Goal: Task Accomplishment & Management: Complete application form

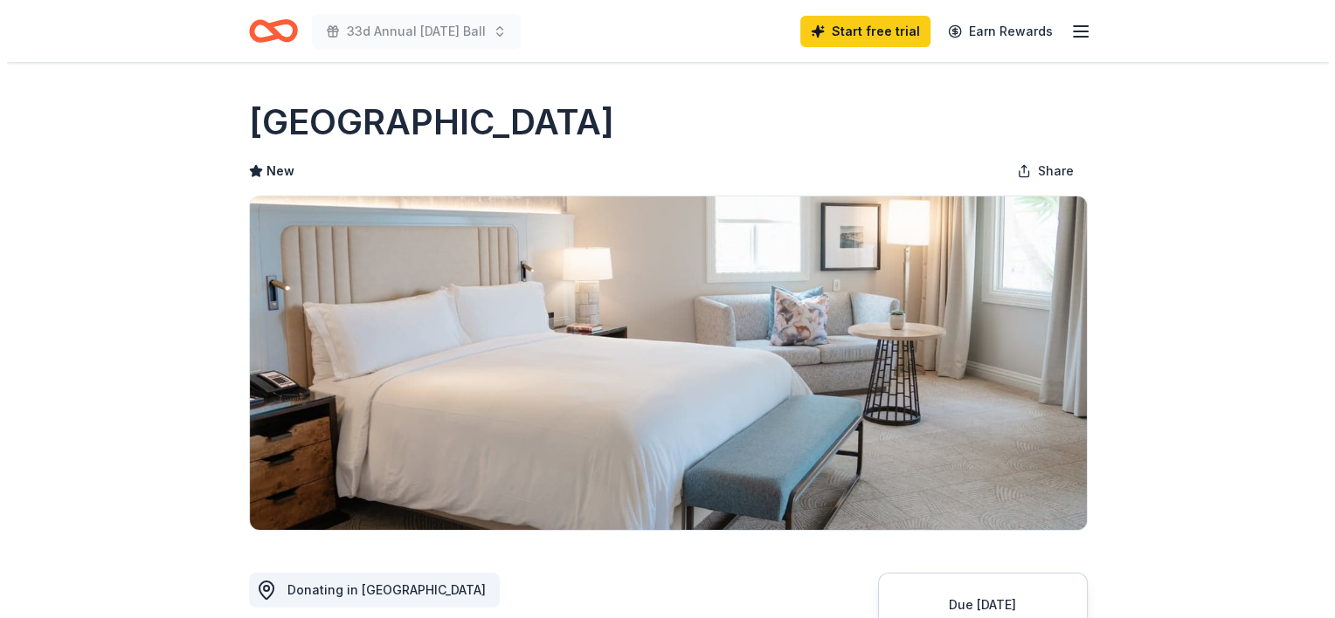
scroll to position [262, 0]
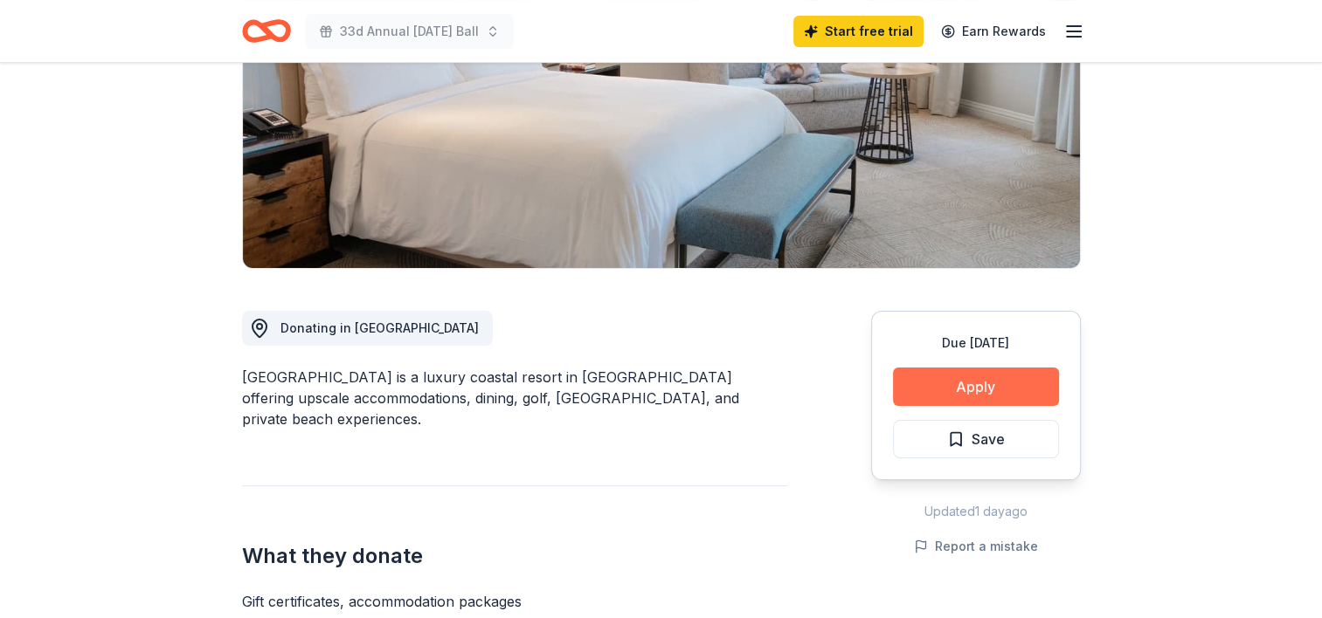
click at [959, 384] on button "Apply" at bounding box center [976, 387] width 166 height 38
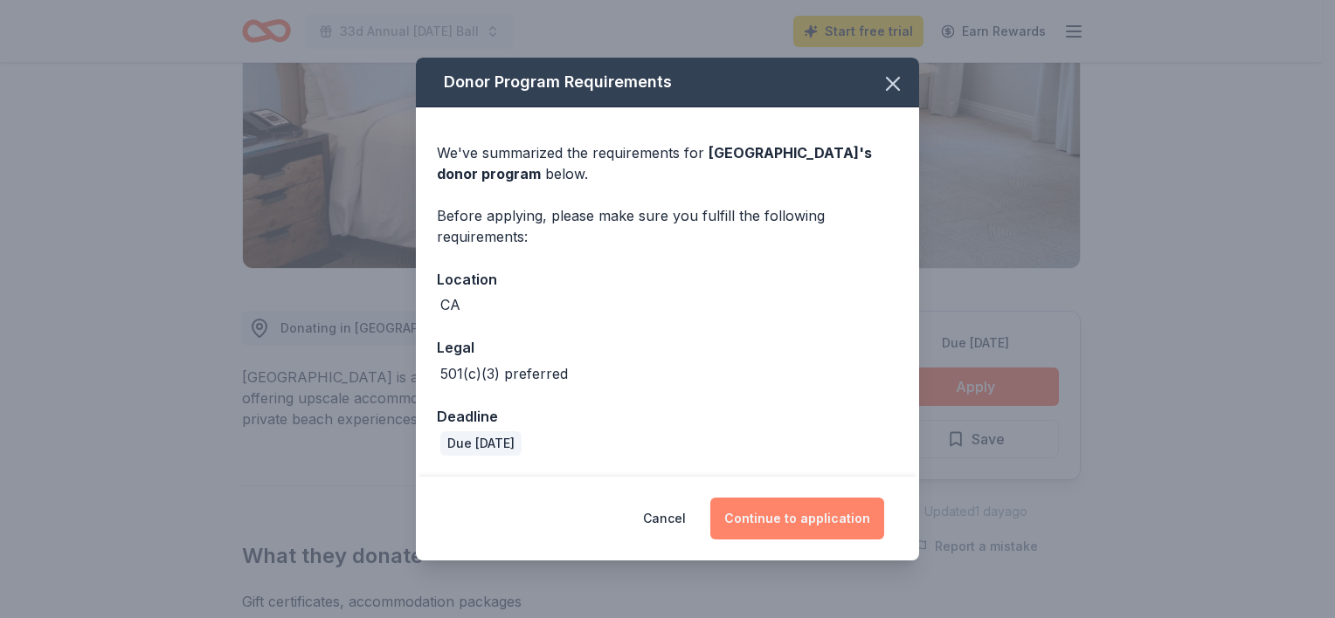
click at [793, 515] on button "Continue to application" at bounding box center [797, 519] width 174 height 42
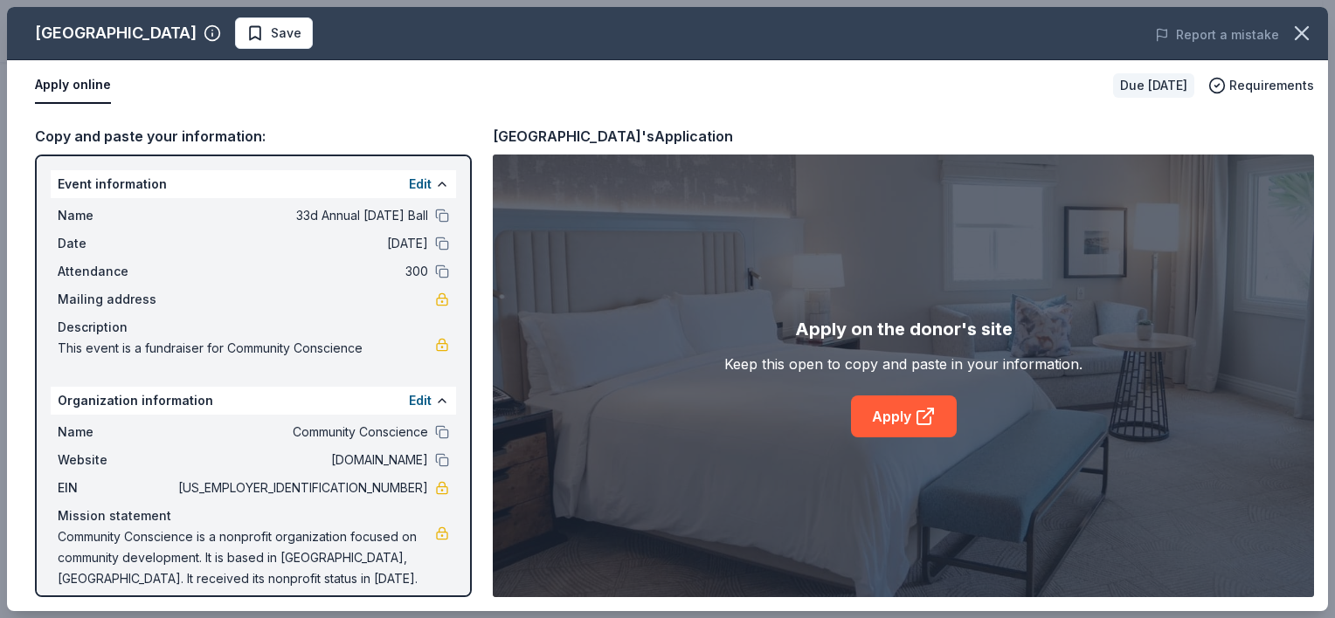
scroll to position [14, 0]
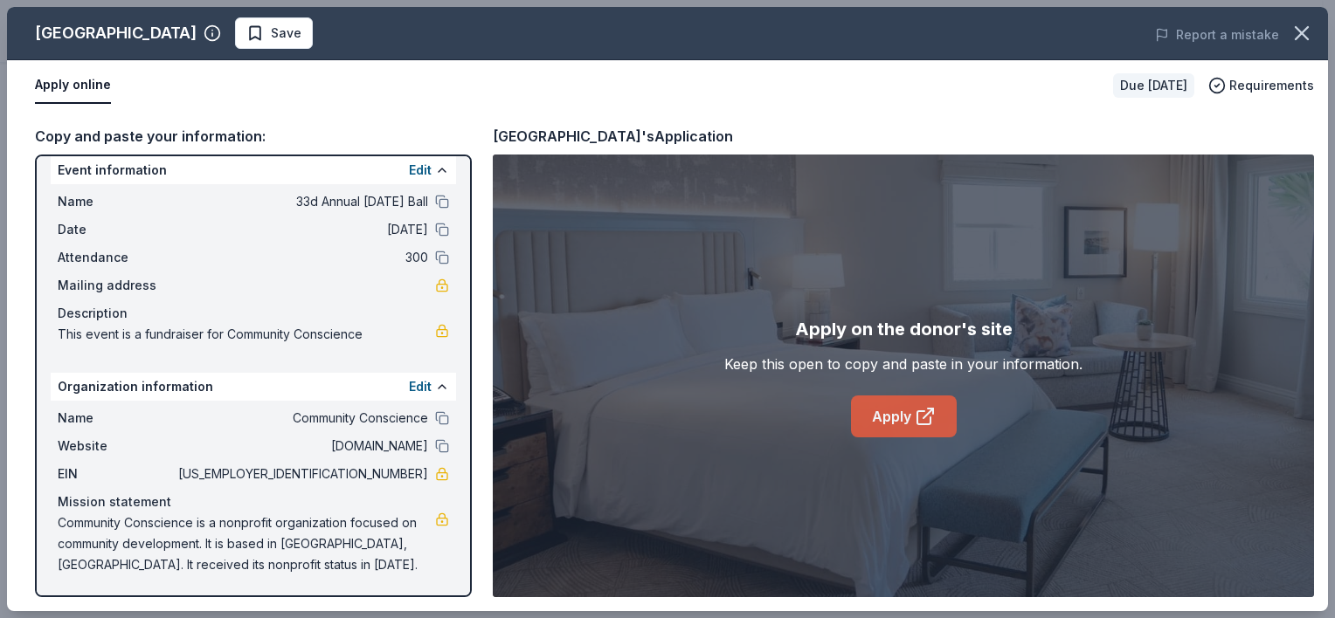
click at [902, 419] on link "Apply" at bounding box center [904, 417] width 106 height 42
click at [1258, 82] on span "Requirements" at bounding box center [1271, 85] width 85 height 21
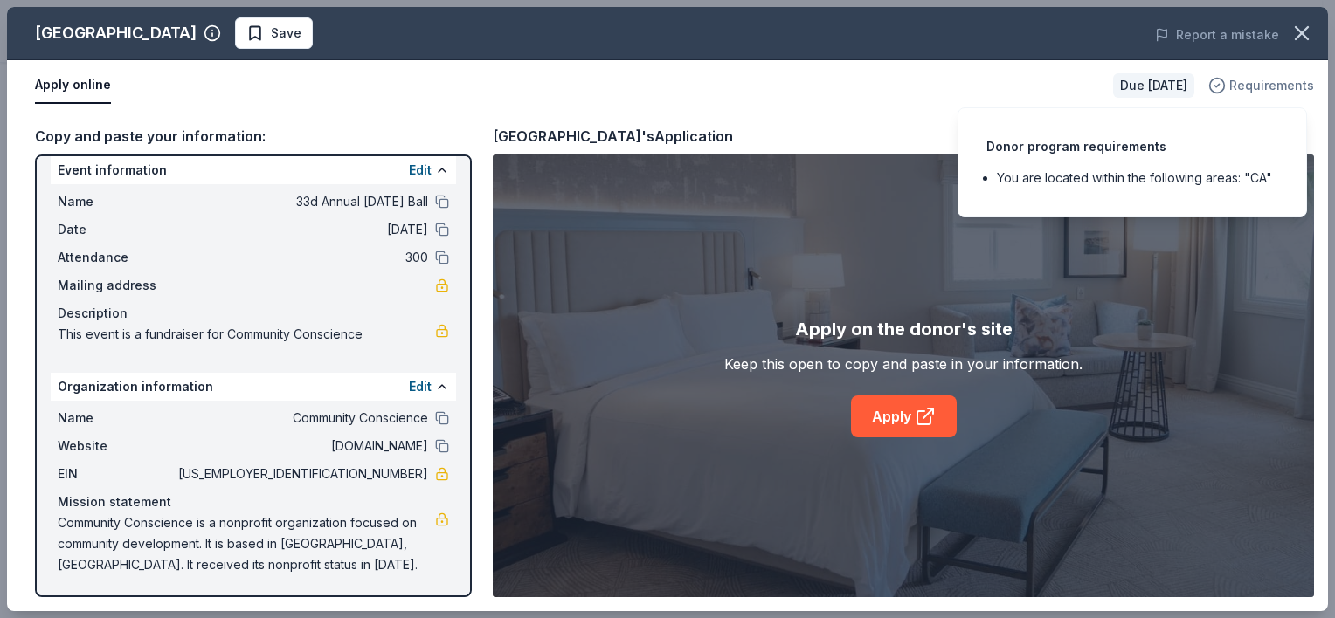
click at [1258, 82] on span "Requirements" at bounding box center [1271, 85] width 85 height 21
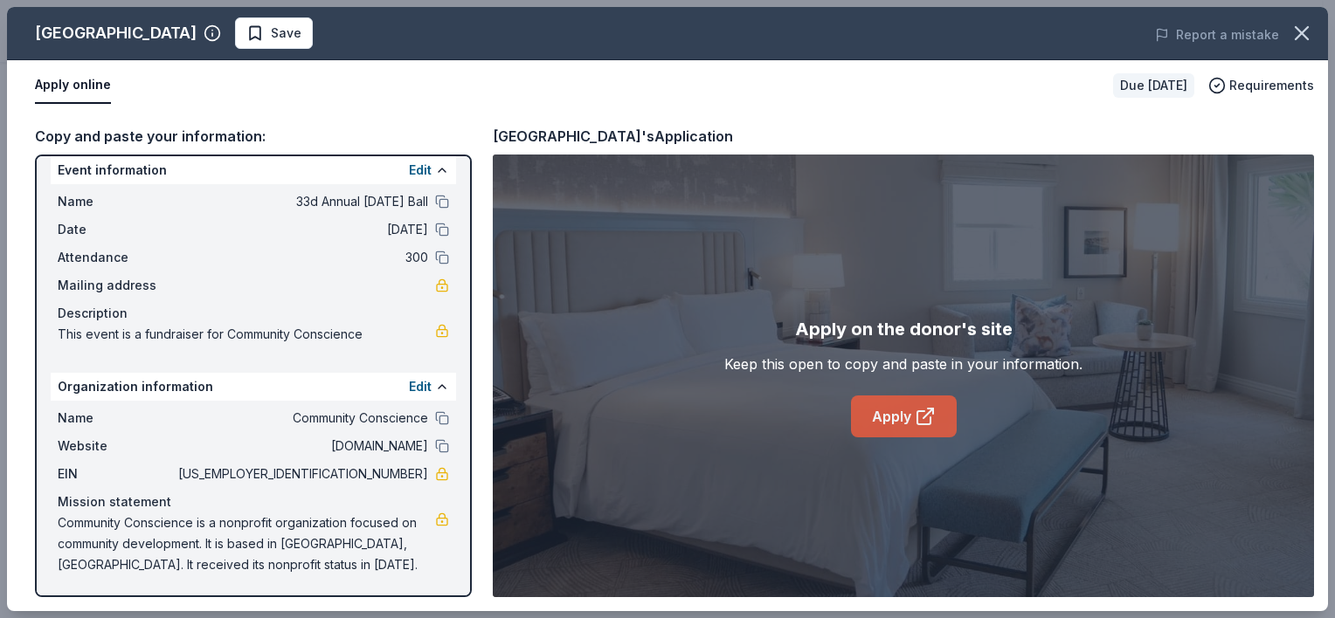
click at [891, 423] on link "Apply" at bounding box center [904, 417] width 106 height 42
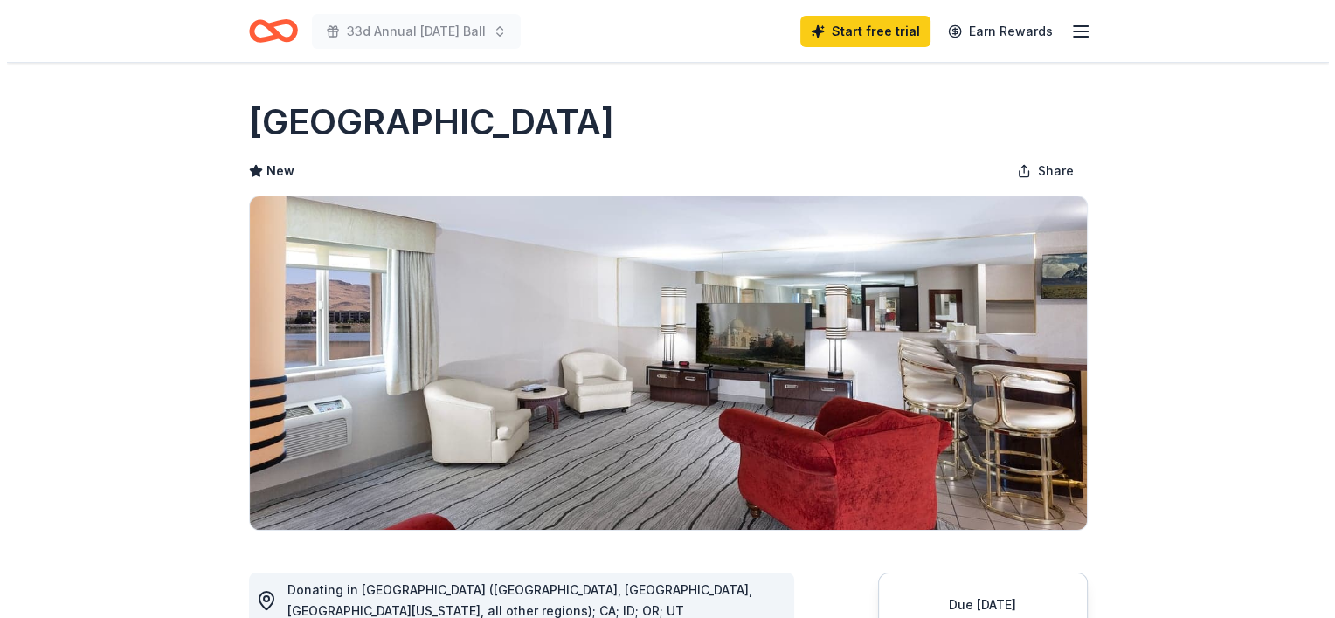
scroll to position [262, 0]
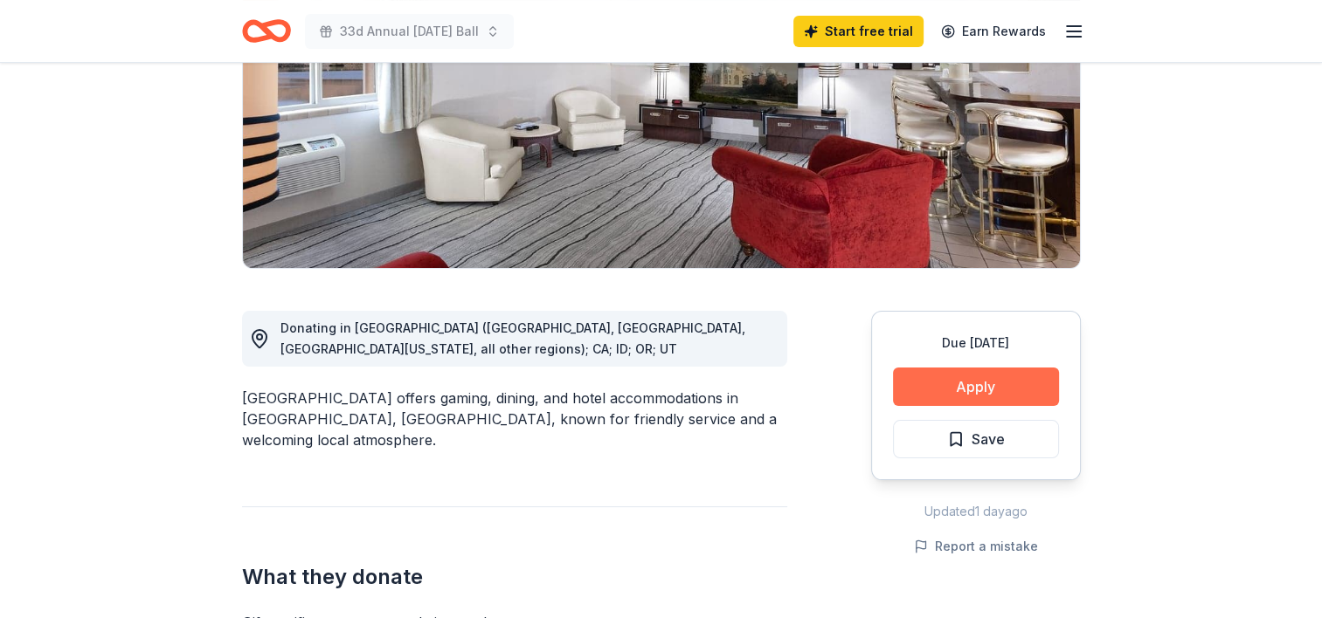
click at [948, 389] on button "Apply" at bounding box center [976, 387] width 166 height 38
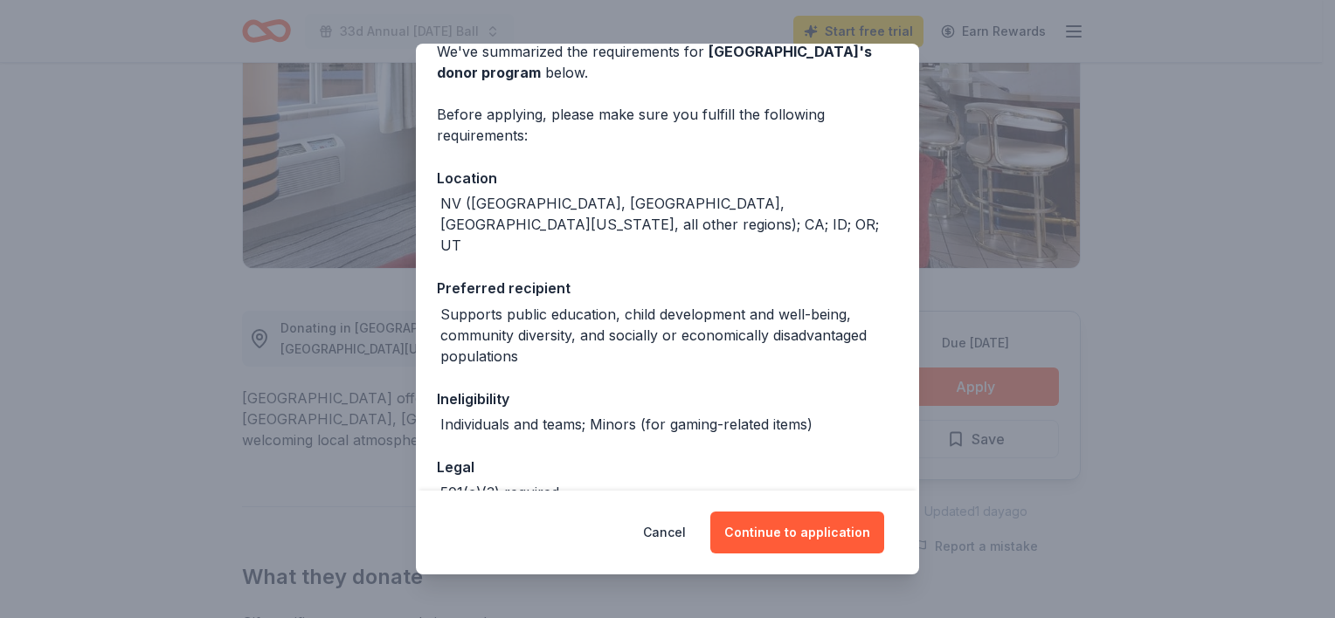
scroll to position [171, 0]
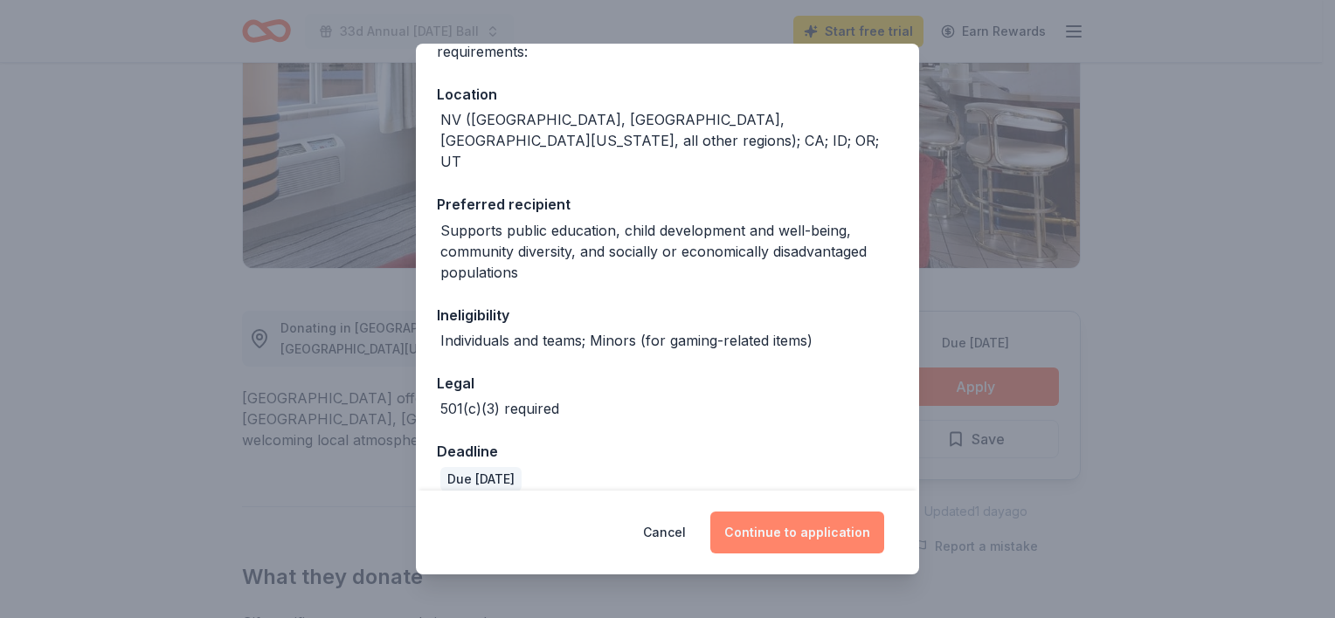
click at [805, 541] on button "Continue to application" at bounding box center [797, 533] width 174 height 42
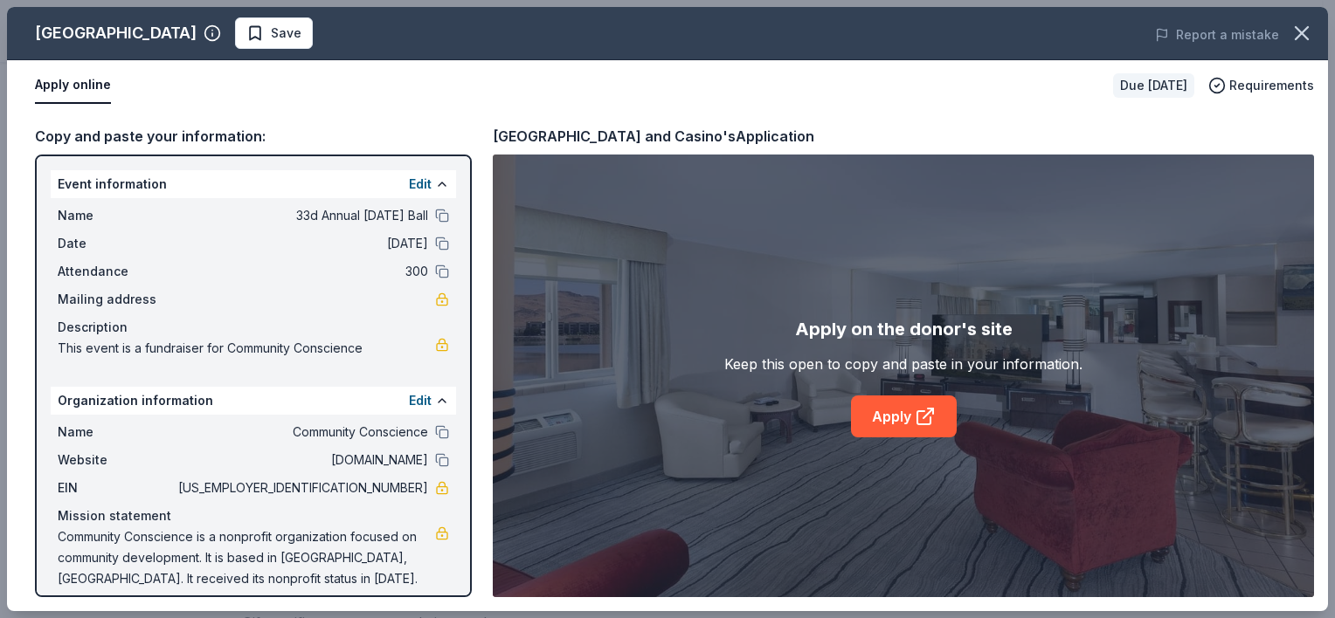
scroll to position [14, 0]
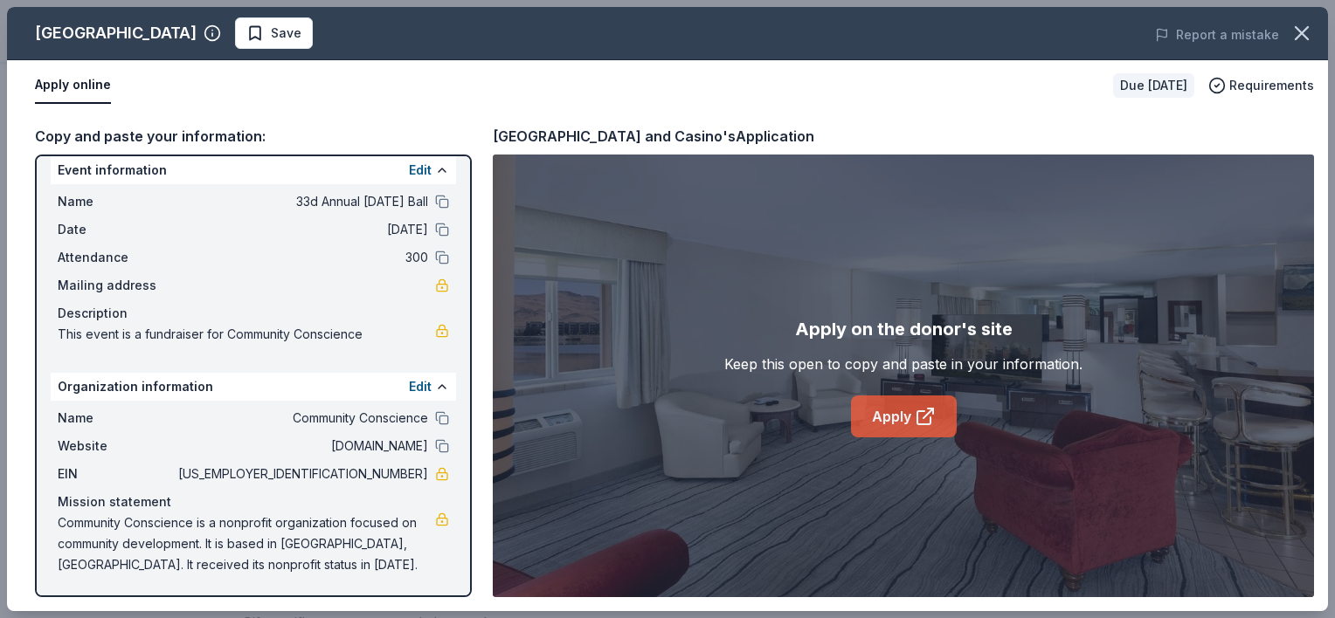
click at [891, 416] on link "Apply" at bounding box center [904, 417] width 106 height 42
click at [1296, 26] on icon "button" at bounding box center [1301, 33] width 24 height 24
